Goal: Transaction & Acquisition: Book appointment/travel/reservation

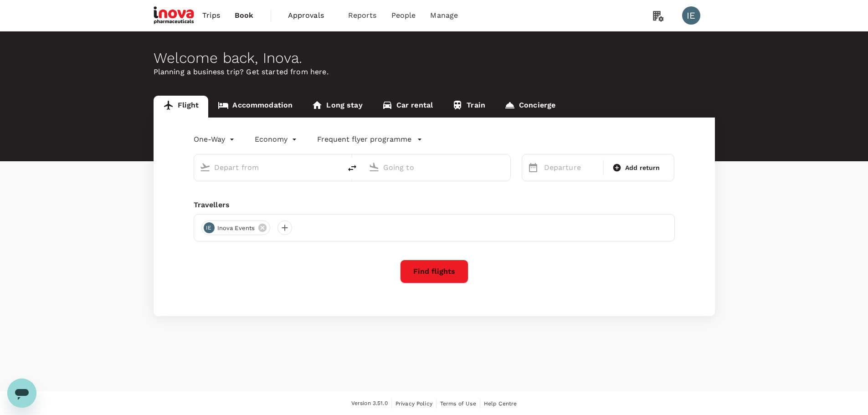
type input "roundtrip"
type input "Singapore Changi (SIN)"
type input "Suvarnabhumi Intl (BKK)"
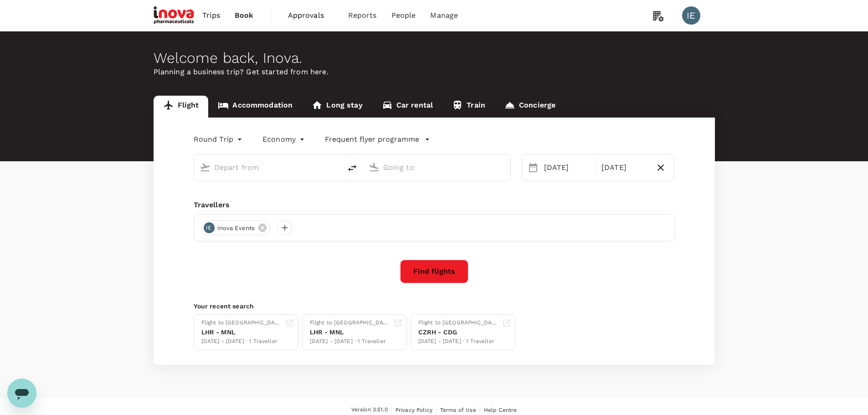
type input "Singapore Changi (SIN)"
type input "Suvarnabhumi Intl (BKK)"
